Goal: Find specific page/section

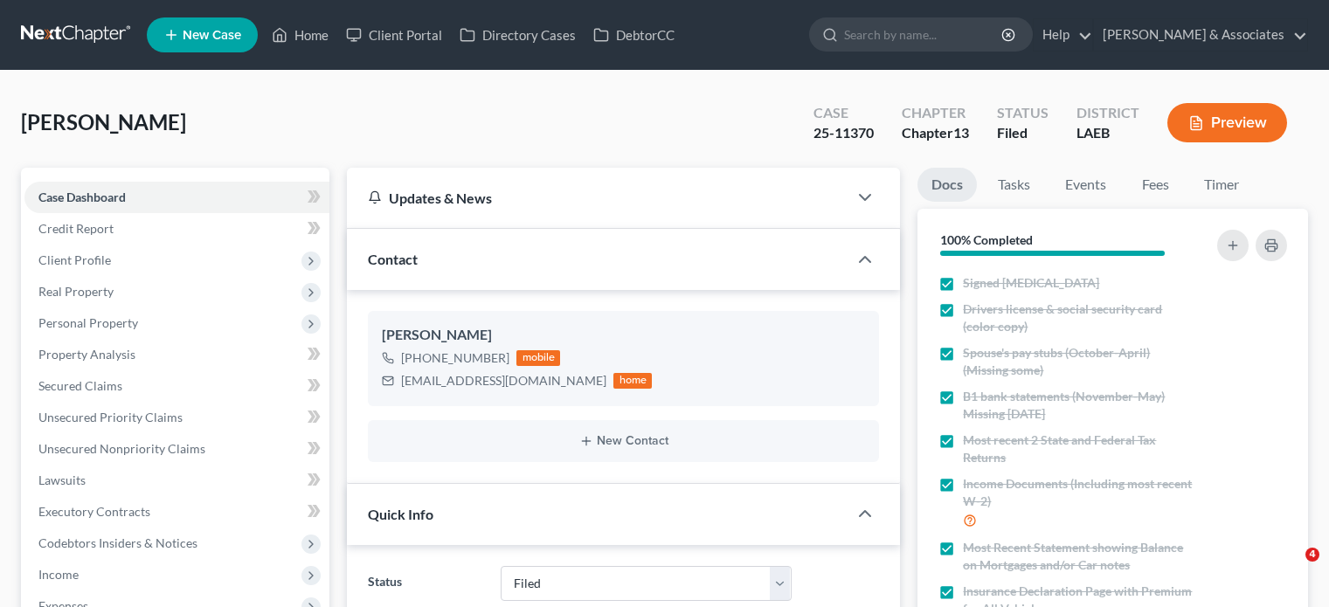
select select "8"
select select "0"
click at [318, 31] on link "Home" at bounding box center [300, 34] width 74 height 31
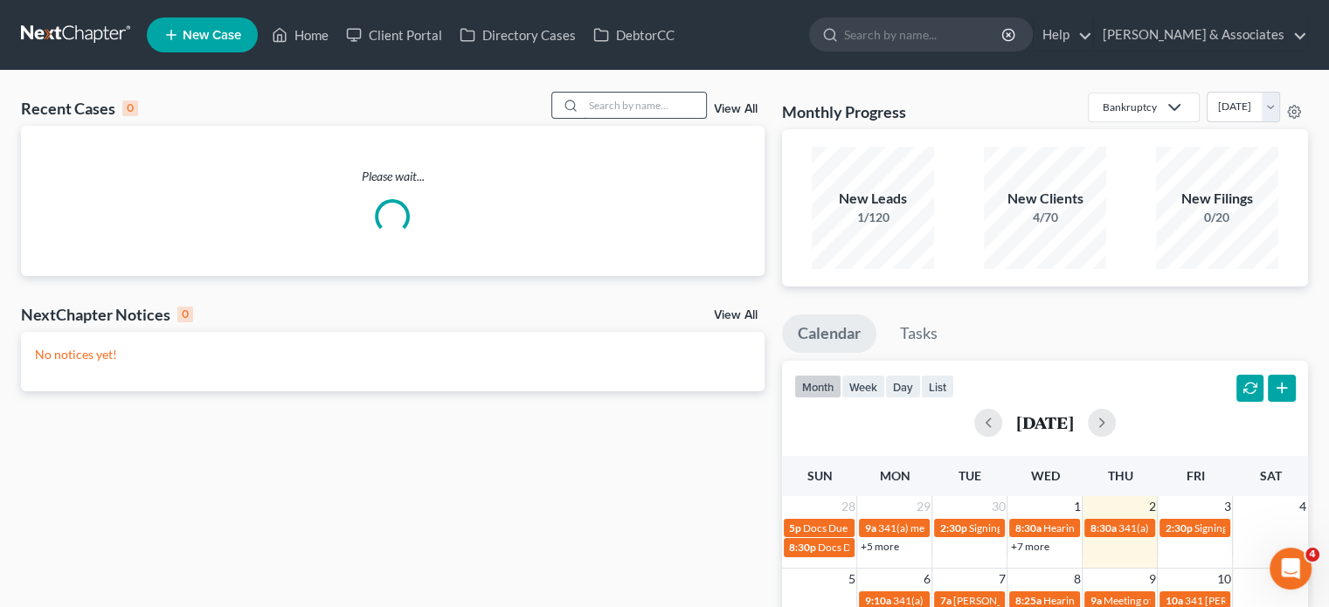
click at [614, 114] on input "search" at bounding box center [645, 105] width 122 height 25
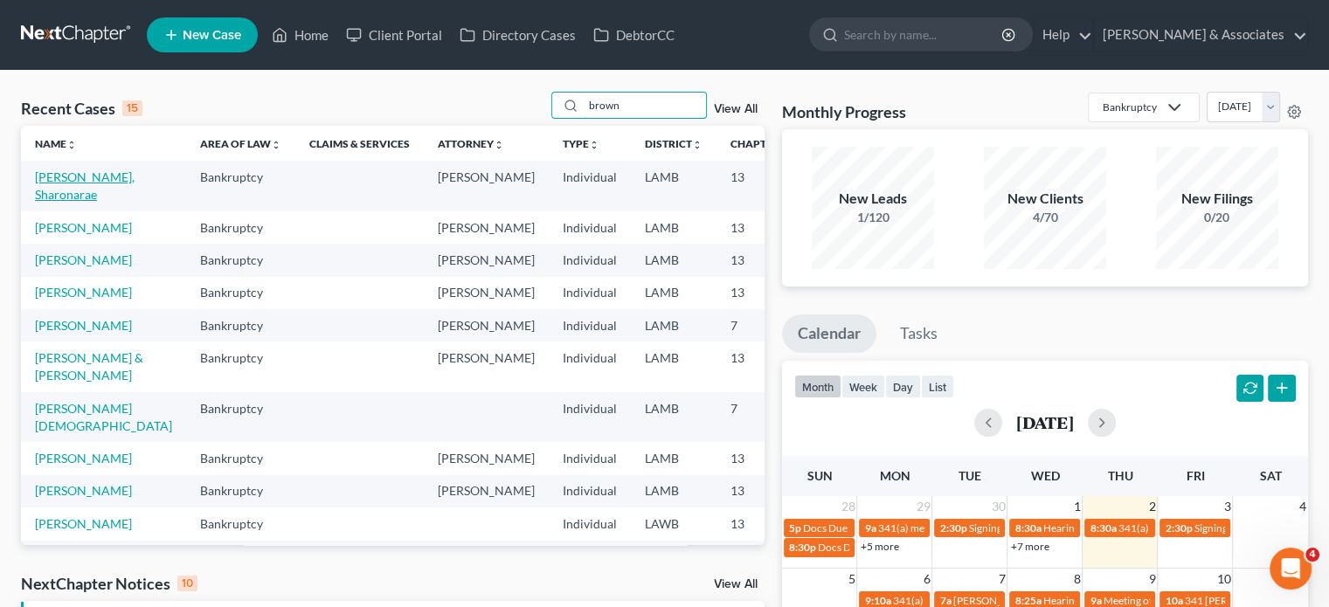
type input "brown"
click at [55, 192] on link "[PERSON_NAME], Sharonarae" at bounding box center [85, 186] width 100 height 32
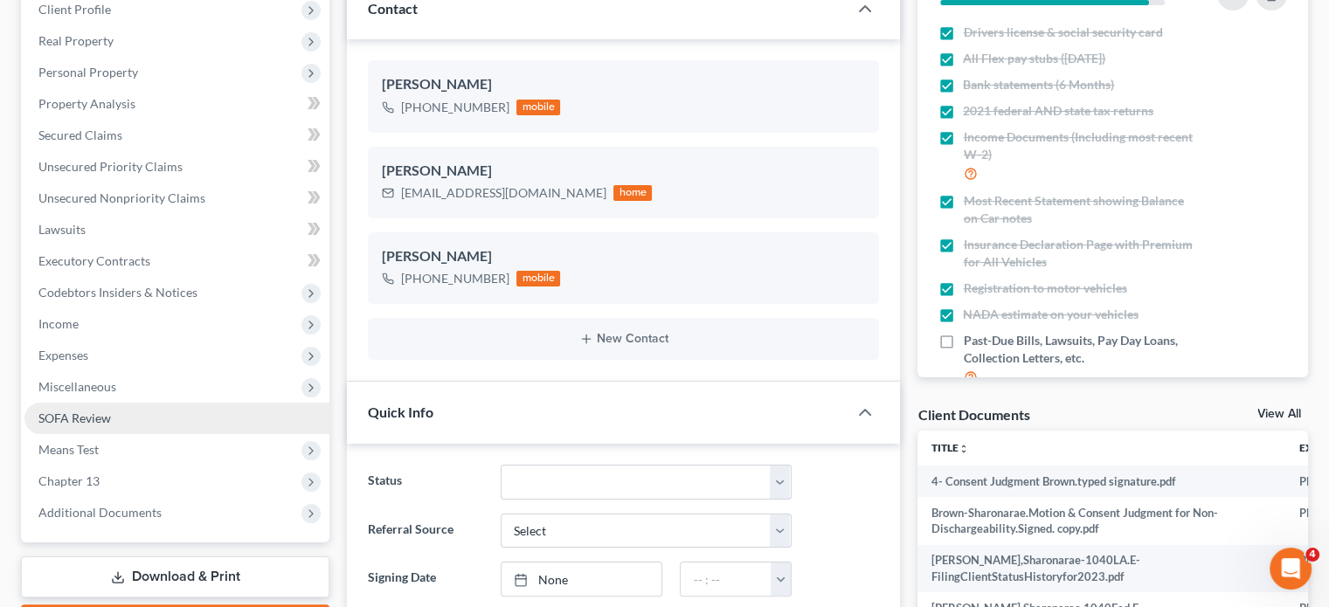
scroll to position [350, 0]
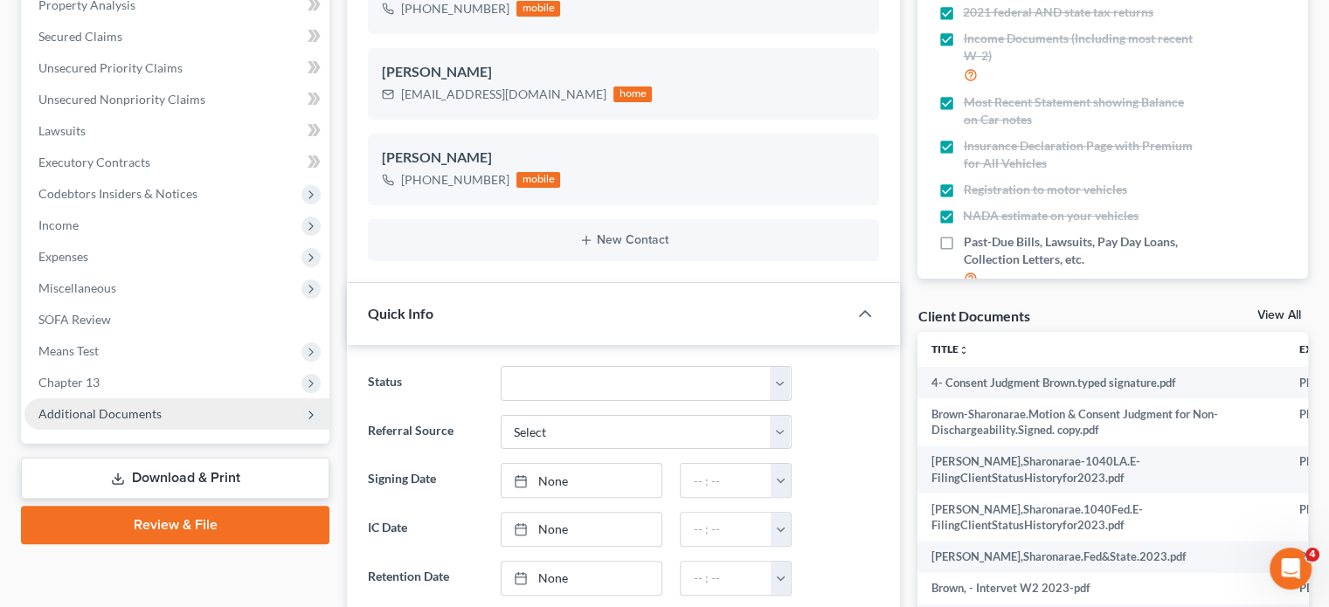
click at [126, 416] on span "Additional Documents" at bounding box center [99, 413] width 123 height 15
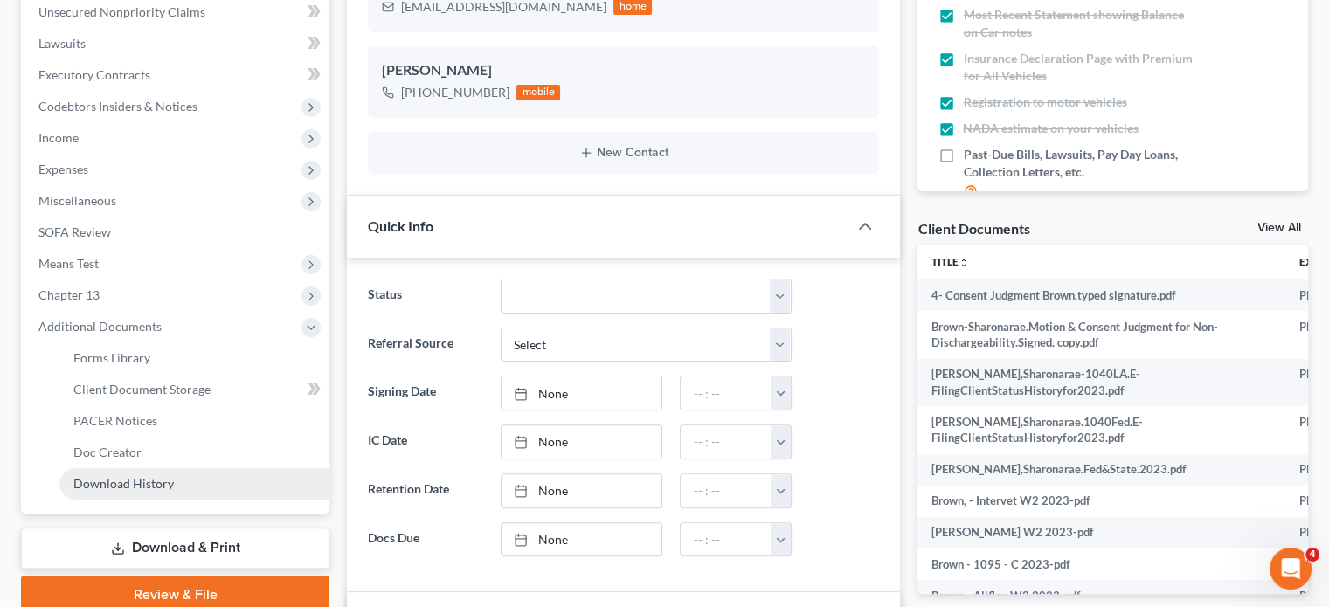
scroll to position [1185, 0]
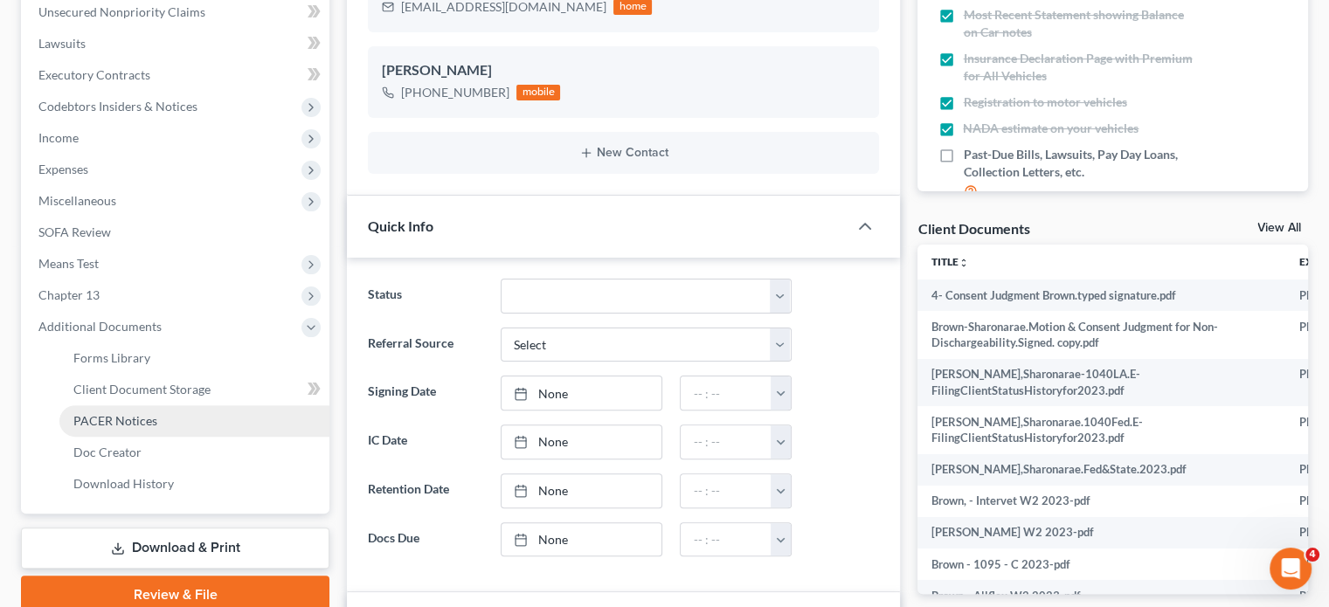
click at [145, 429] on link "PACER Notices" at bounding box center [194, 420] width 270 height 31
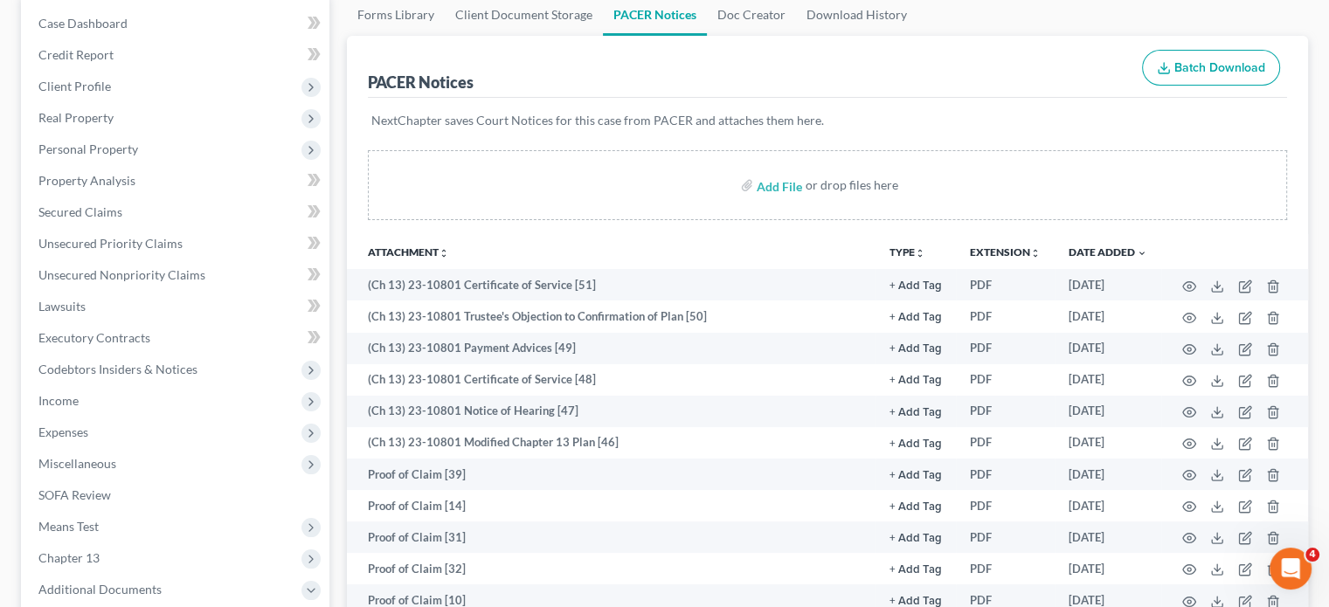
scroll to position [175, 0]
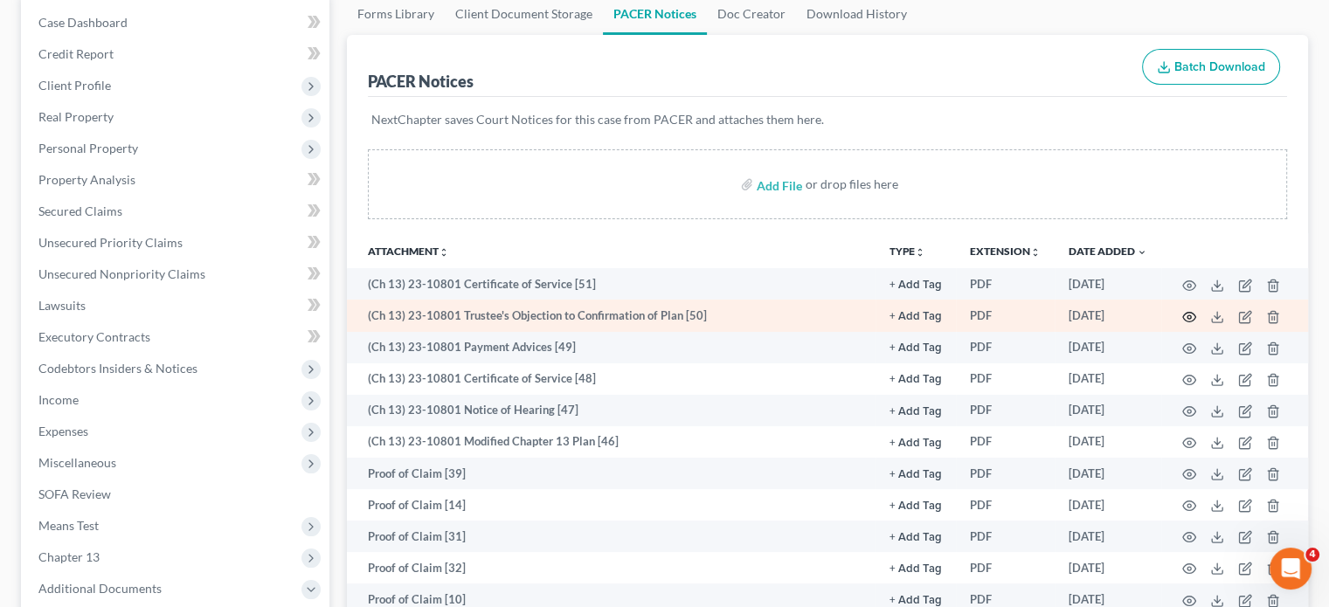
click at [1188, 320] on icon "button" at bounding box center [1189, 317] width 14 height 14
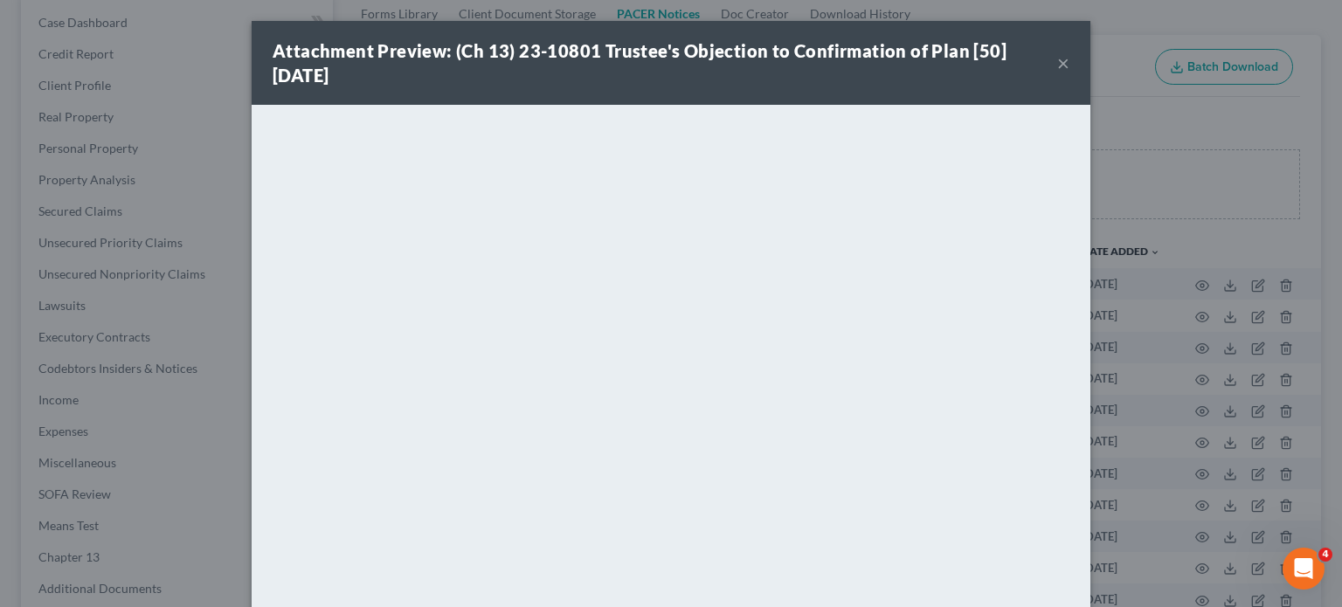
click at [1057, 66] on button "×" at bounding box center [1063, 62] width 12 height 21
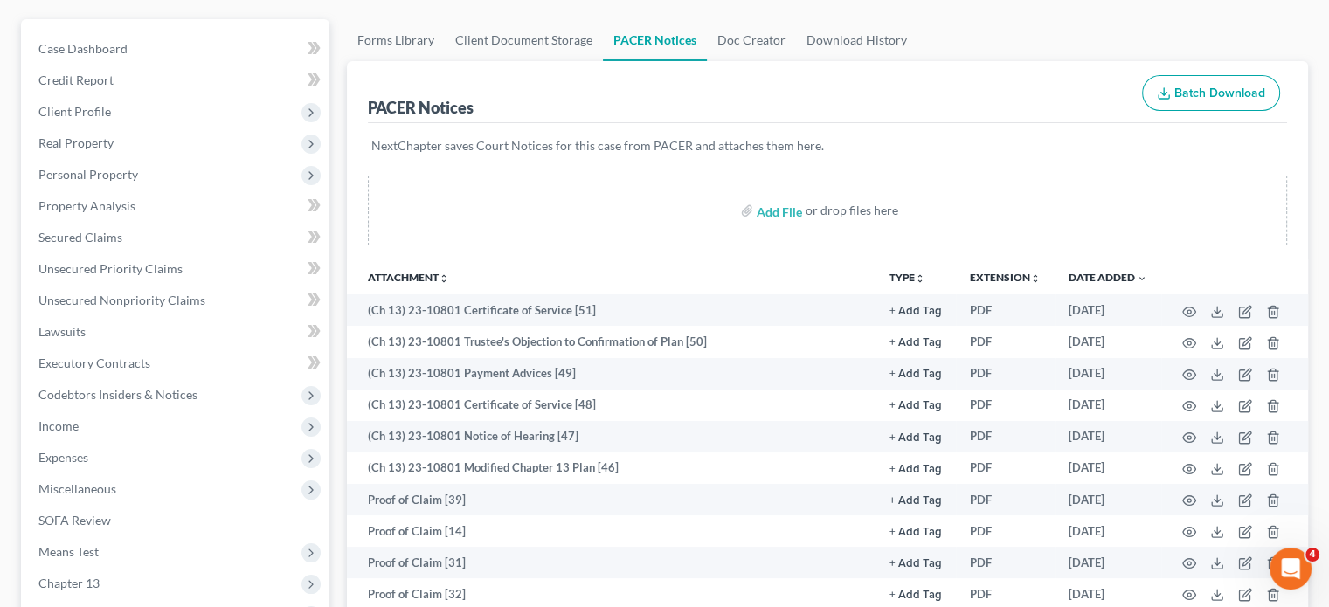
scroll to position [0, 0]
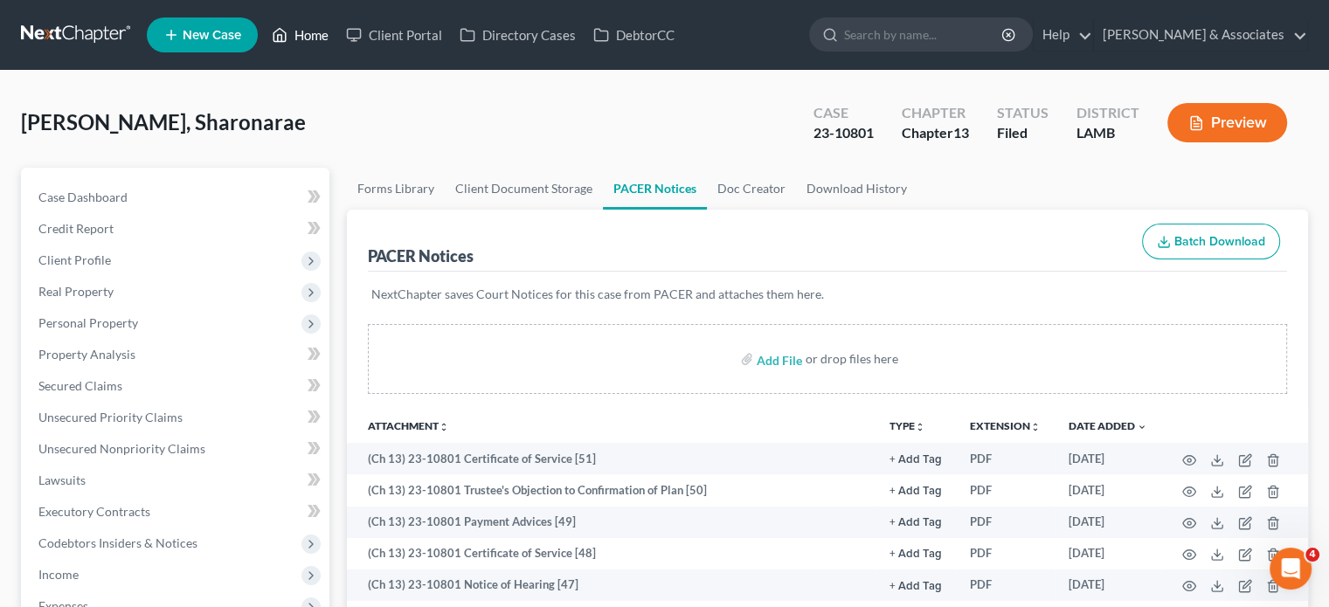
drag, startPoint x: 302, startPoint y: 38, endPoint x: 455, endPoint y: 237, distance: 250.5
click at [302, 38] on link "Home" at bounding box center [300, 34] width 74 height 31
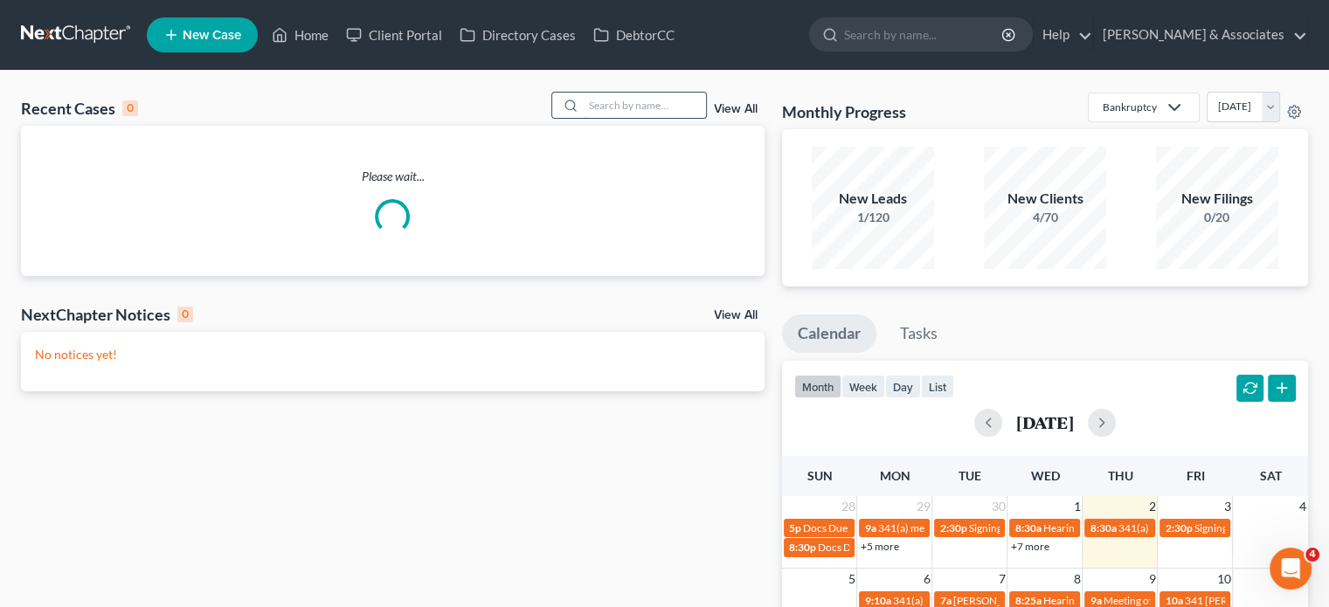
click at [629, 113] on input "search" at bounding box center [645, 105] width 122 height 25
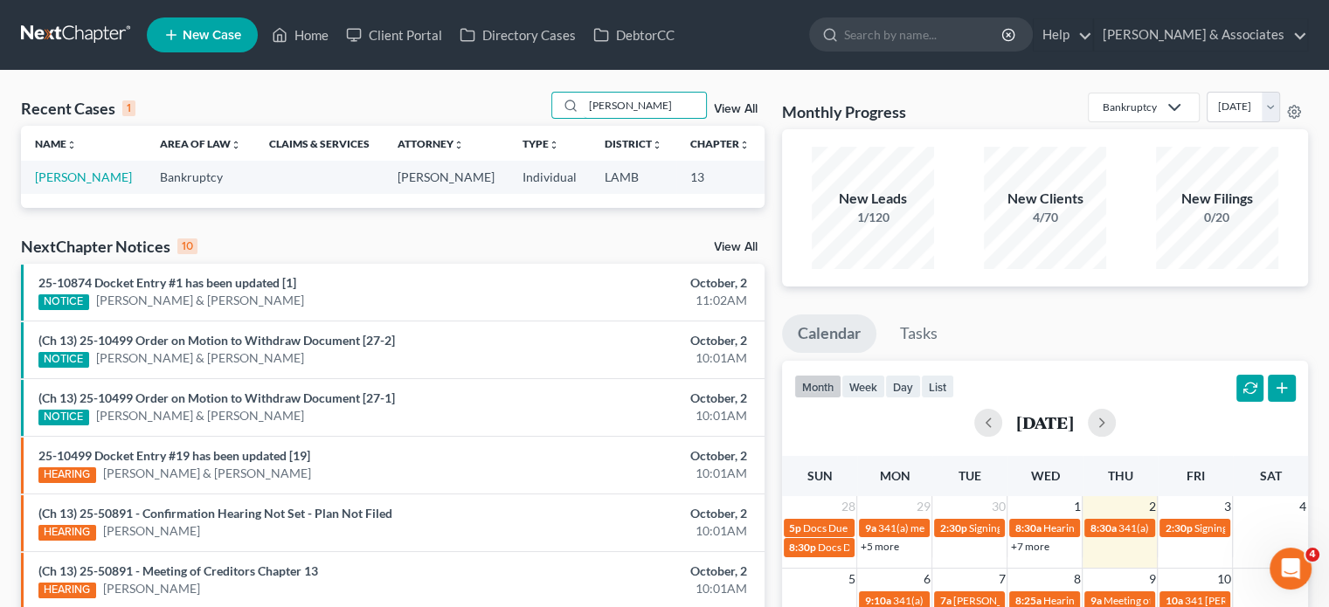
type input "[PERSON_NAME]"
click at [44, 186] on td "[PERSON_NAME]" at bounding box center [83, 177] width 125 height 32
click at [49, 184] on link "[PERSON_NAME]" at bounding box center [83, 177] width 97 height 15
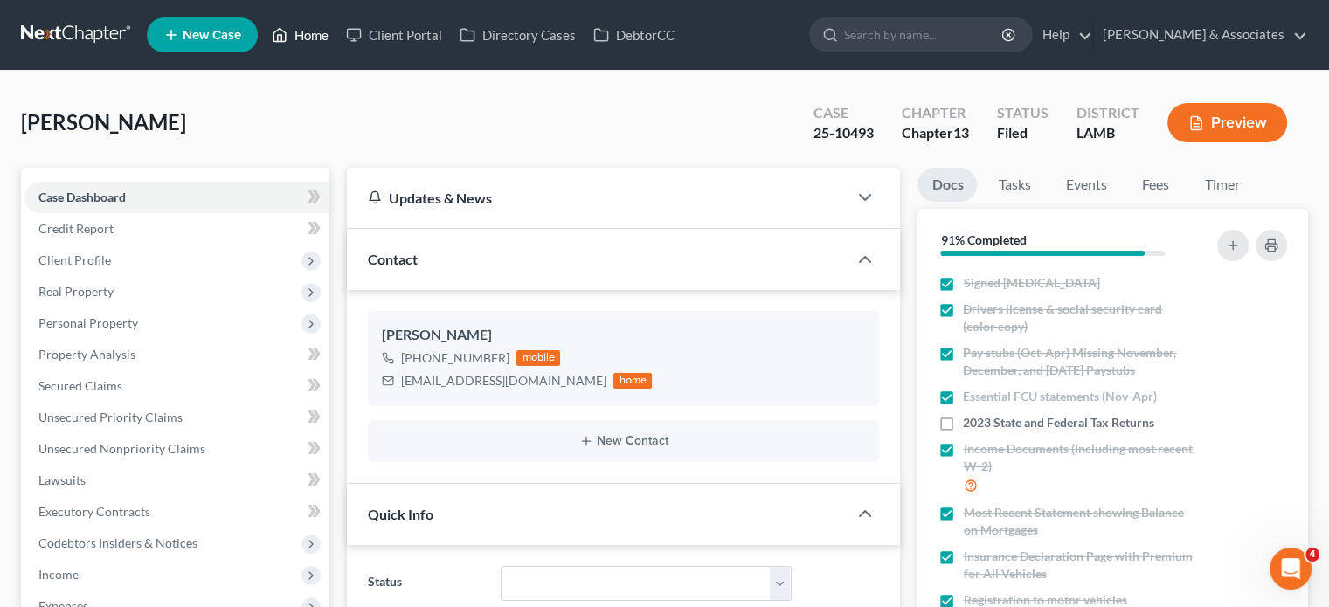
click at [311, 44] on link "Home" at bounding box center [300, 34] width 74 height 31
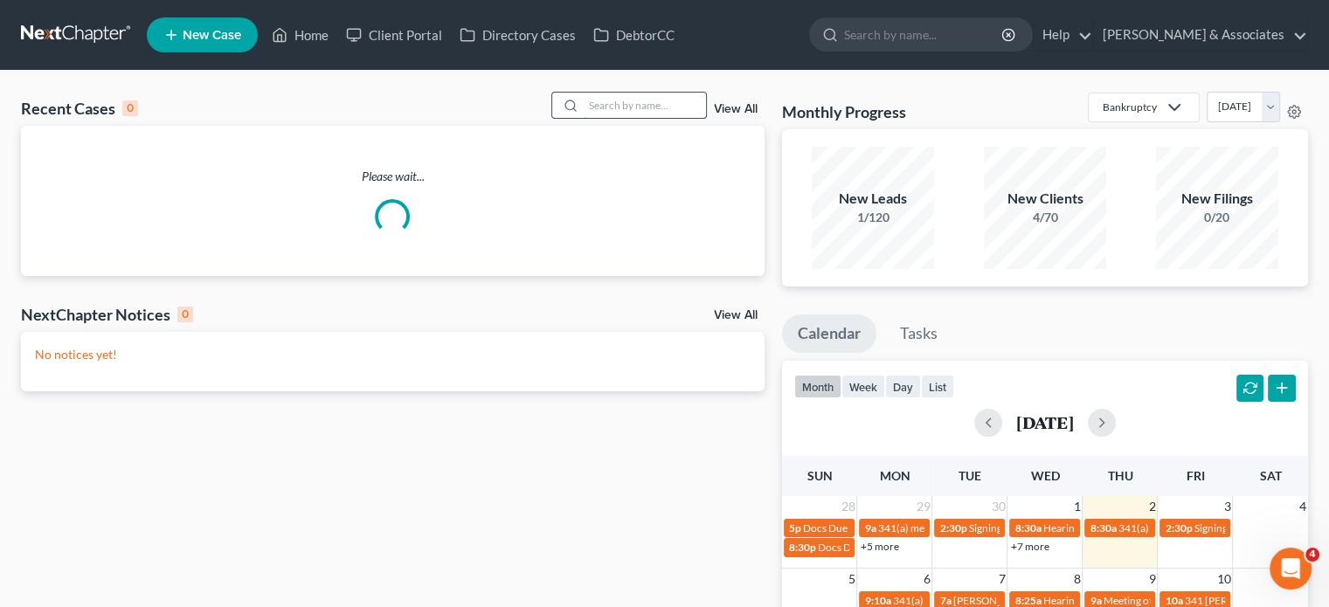
click at [654, 114] on input "search" at bounding box center [645, 105] width 122 height 25
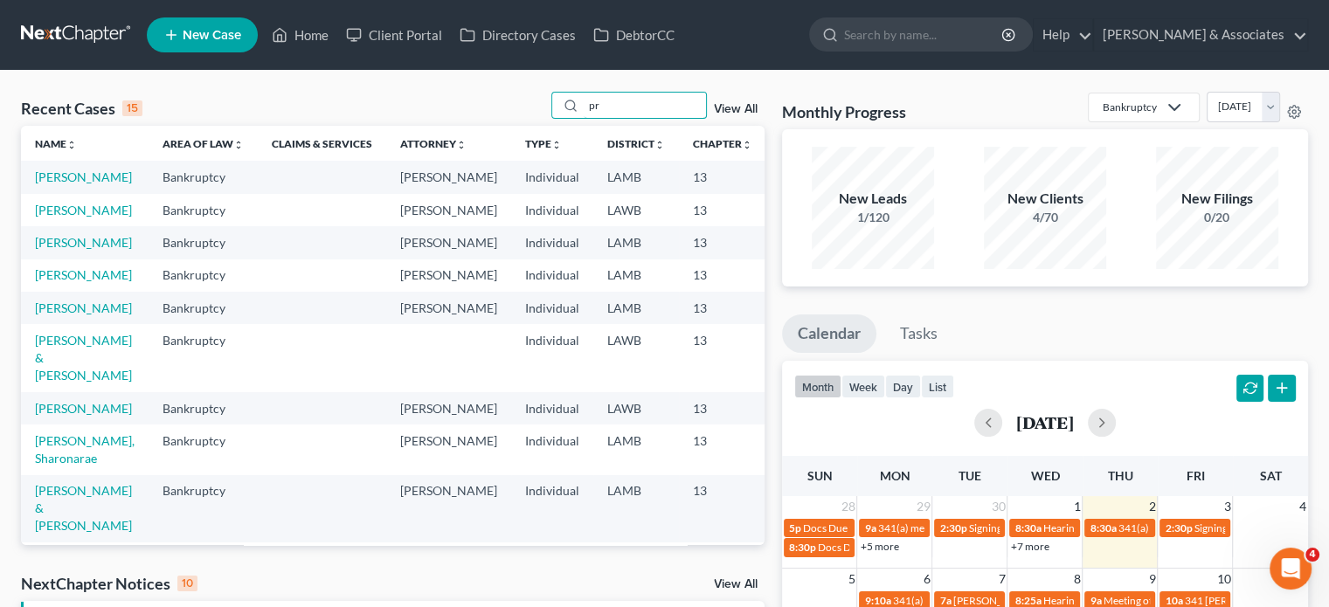
type input "p"
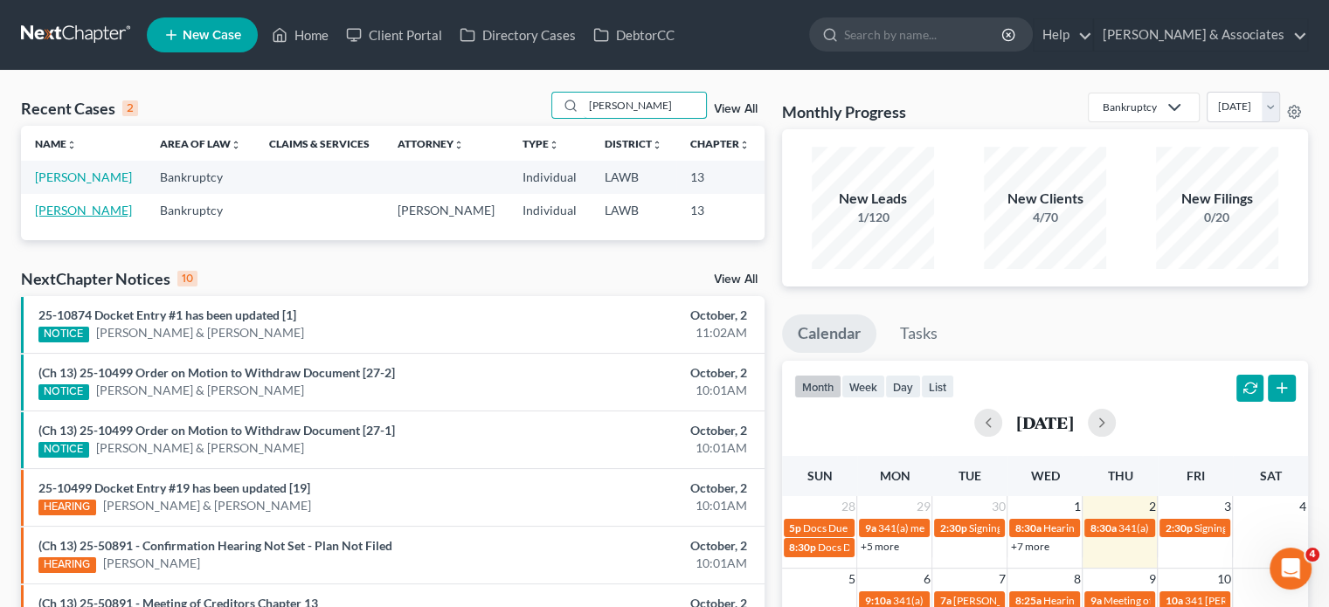
type input "[PERSON_NAME]"
click at [49, 218] on link "[PERSON_NAME]" at bounding box center [83, 210] width 97 height 15
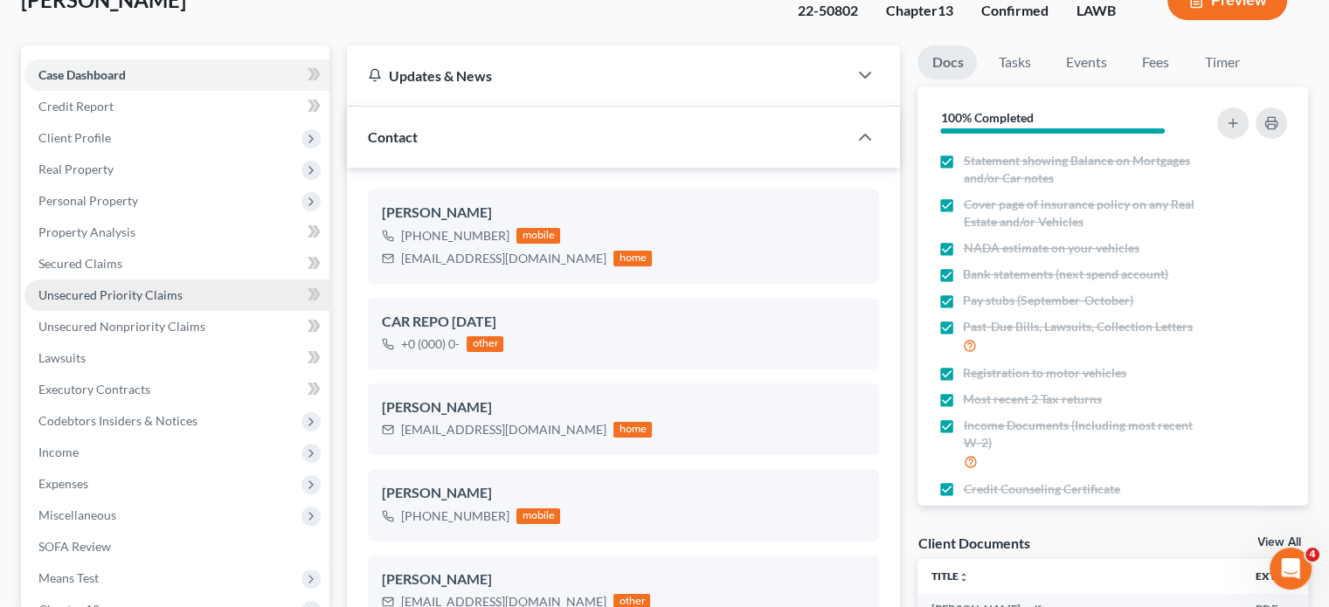
scroll to position [87, 0]
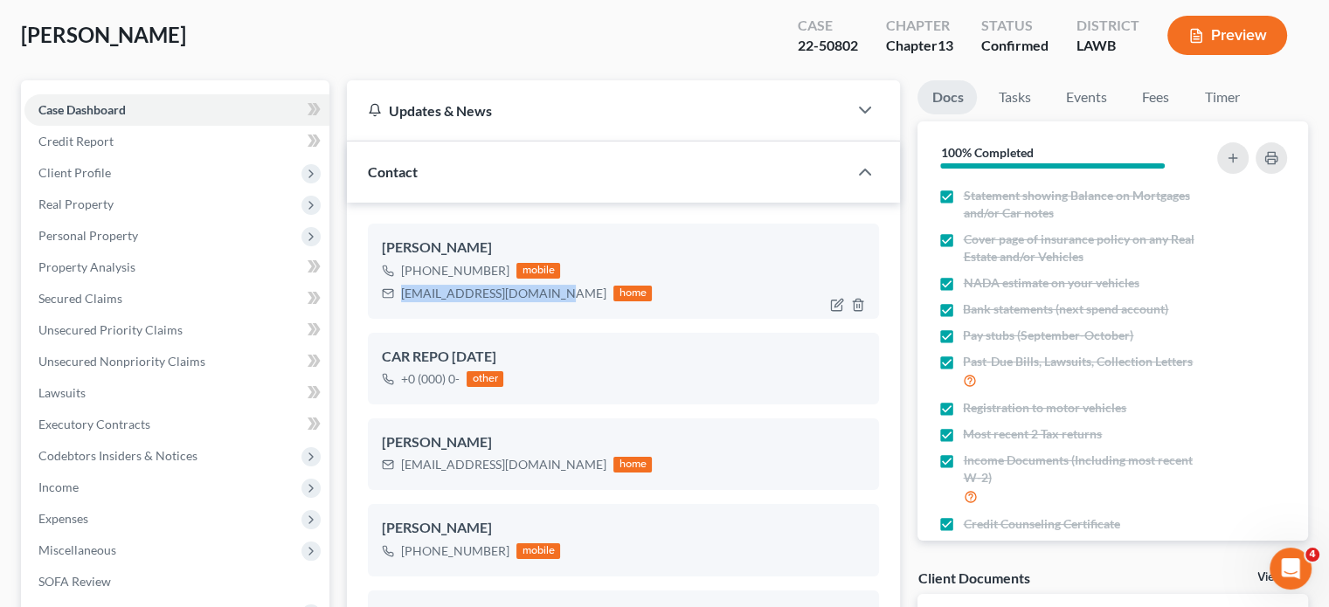
drag, startPoint x: 402, startPoint y: 294, endPoint x: 556, endPoint y: 294, distance: 153.8
click at [556, 294] on div "[EMAIL_ADDRESS][DOMAIN_NAME] home" at bounding box center [517, 293] width 270 height 23
copy div "[EMAIL_ADDRESS][DOMAIN_NAME]"
